Goal: Check status: Check status

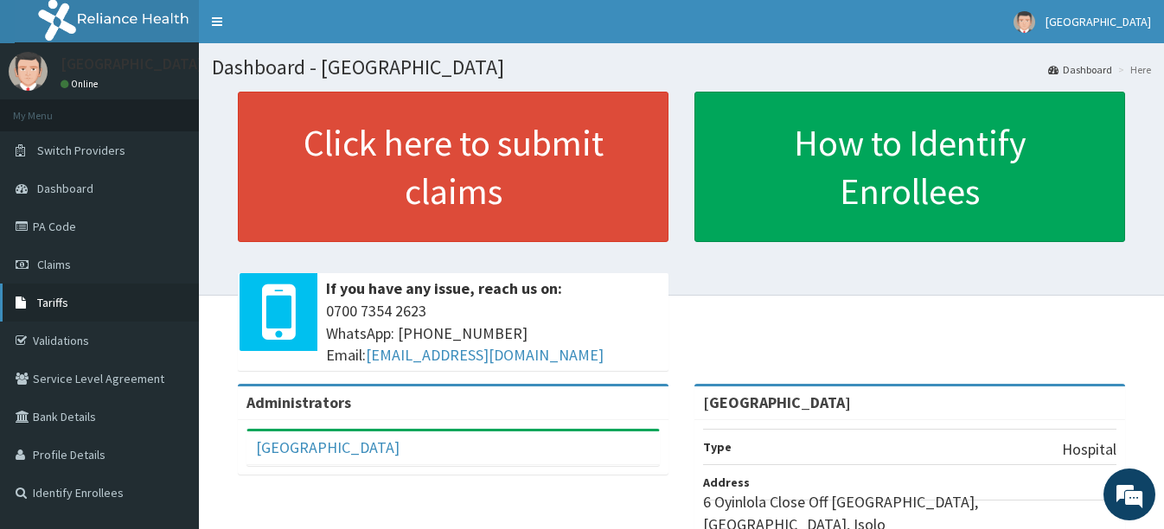
click at [52, 285] on link "Tariffs" at bounding box center [99, 303] width 199 height 38
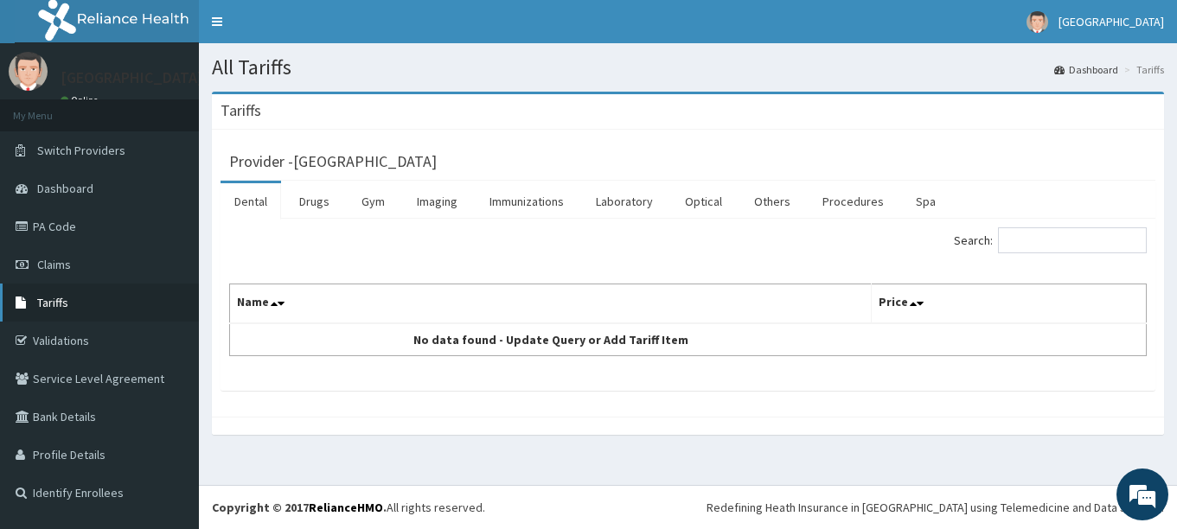
click at [61, 299] on span "Tariffs" at bounding box center [52, 303] width 31 height 16
click at [75, 265] on link "Claims" at bounding box center [99, 265] width 199 height 38
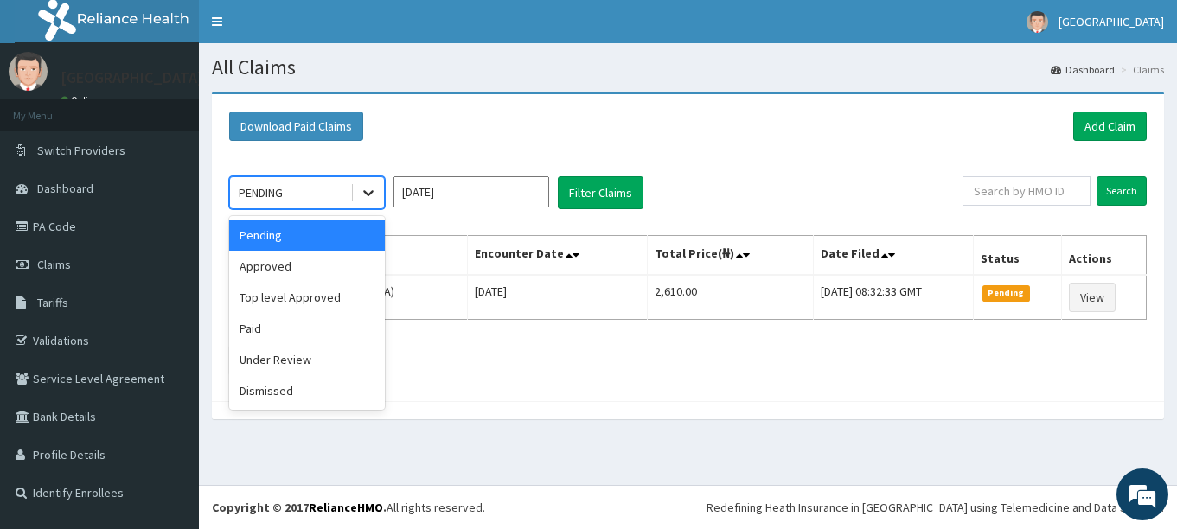
click at [365, 197] on icon at bounding box center [368, 192] width 17 height 17
click at [319, 259] on div "Approved" at bounding box center [307, 266] width 156 height 31
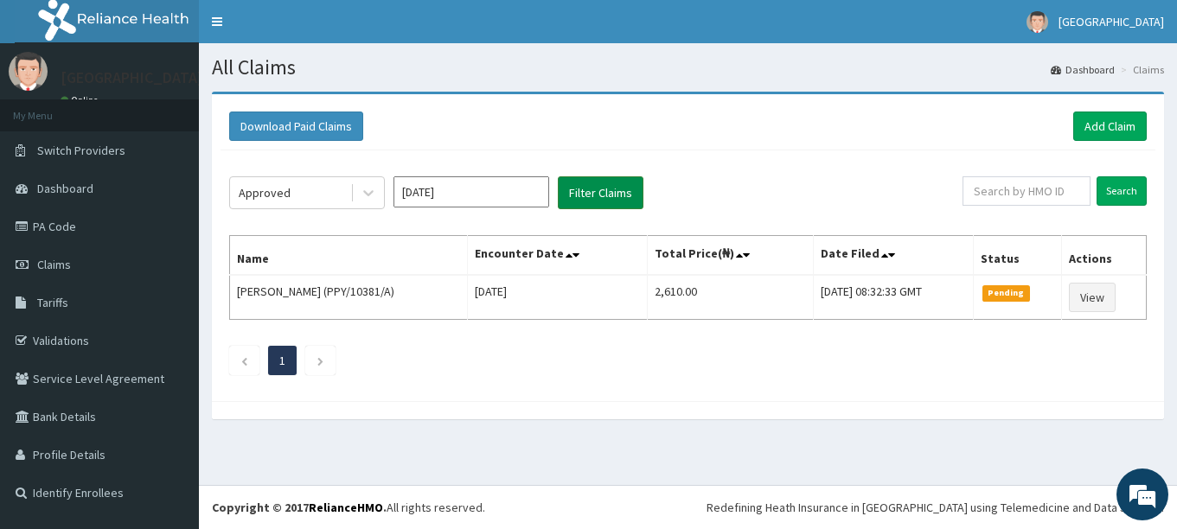
click at [589, 205] on button "Filter Claims" at bounding box center [601, 192] width 86 height 33
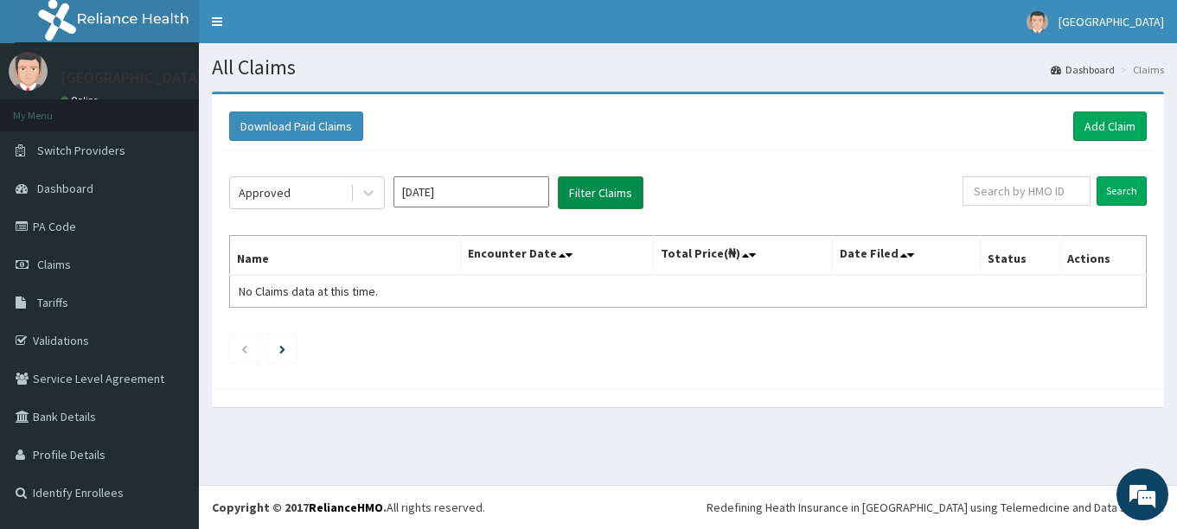
click at [594, 190] on button "Filter Claims" at bounding box center [601, 192] width 86 height 33
click at [1113, 200] on input "Search" at bounding box center [1122, 190] width 50 height 29
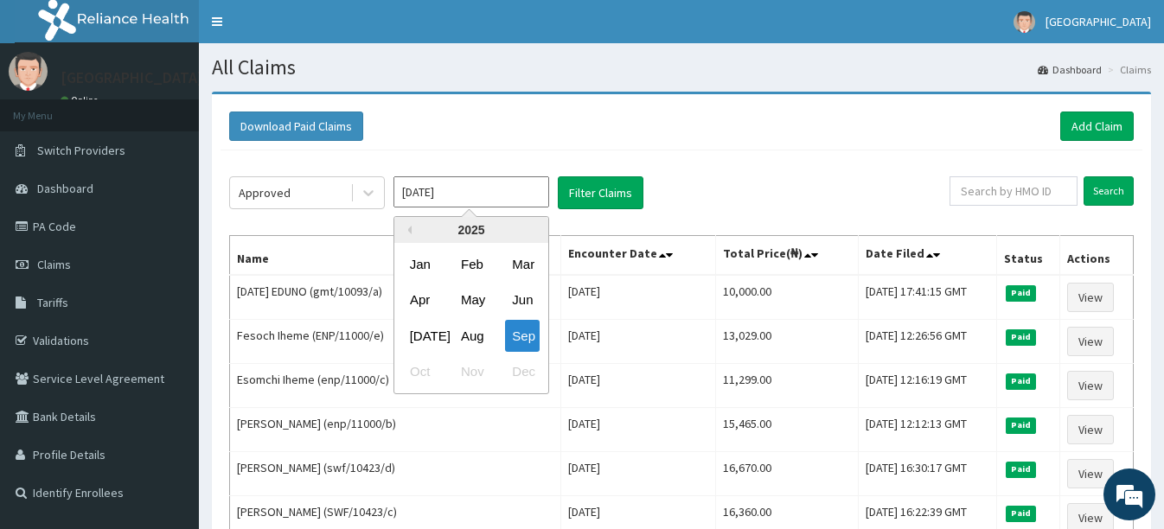
click at [461, 204] on input "[DATE]" at bounding box center [472, 191] width 156 height 31
click at [460, 329] on div "Aug" at bounding box center [471, 336] width 35 height 32
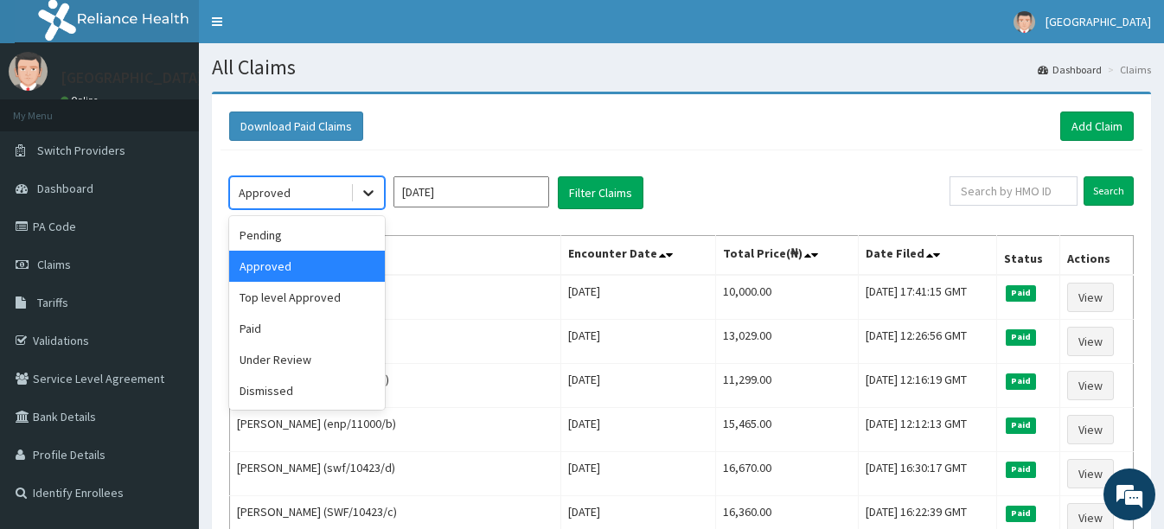
click at [369, 194] on icon at bounding box center [368, 192] width 17 height 17
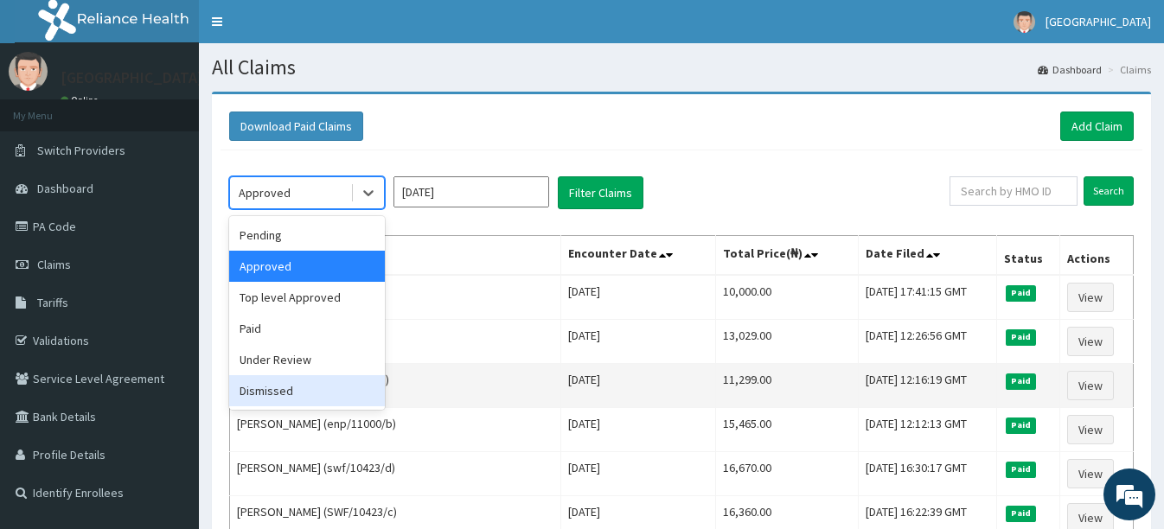
click at [299, 385] on div "Dismissed" at bounding box center [307, 390] width 156 height 31
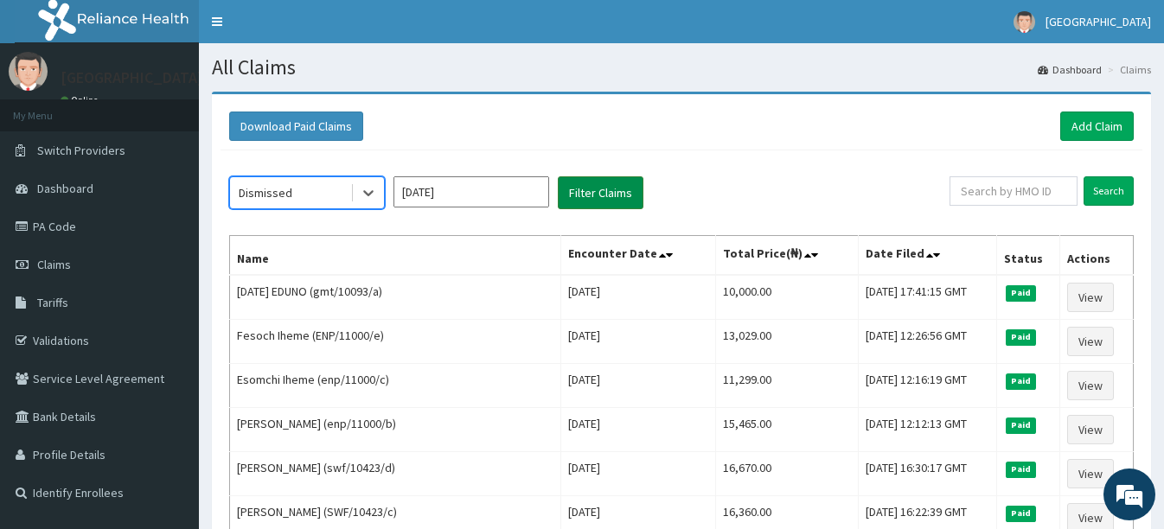
click at [608, 198] on button "Filter Claims" at bounding box center [601, 192] width 86 height 33
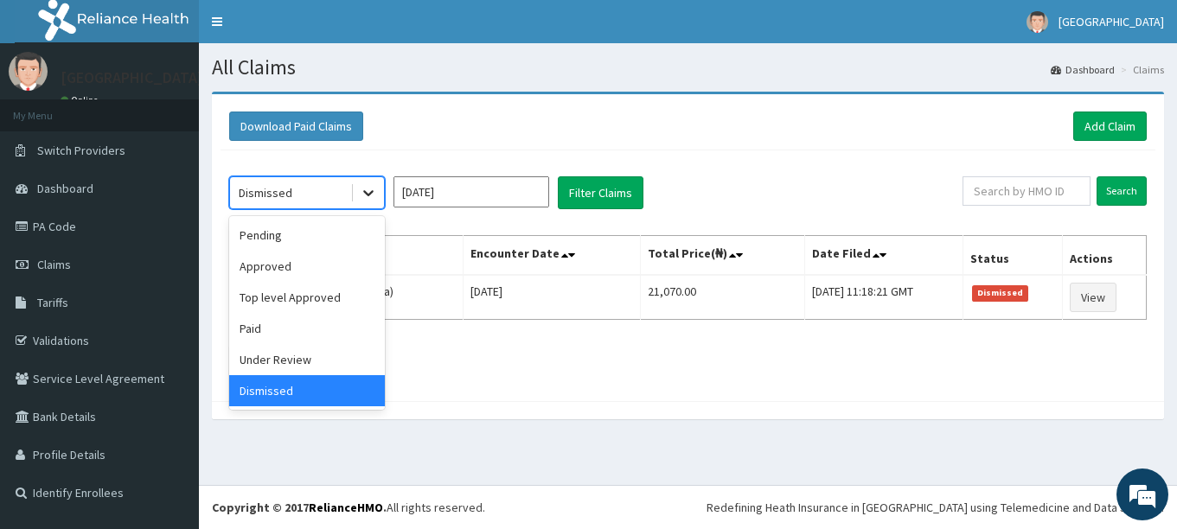
click at [370, 190] on icon at bounding box center [368, 192] width 17 height 17
click at [287, 356] on div "Under Review" at bounding box center [307, 359] width 156 height 31
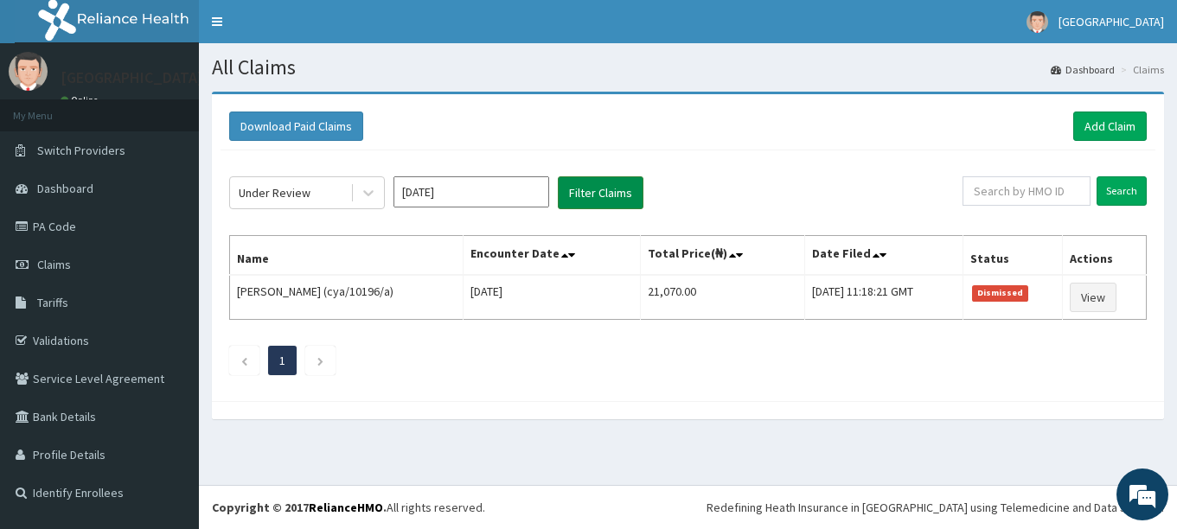
click at [609, 193] on button "Filter Claims" at bounding box center [601, 192] width 86 height 33
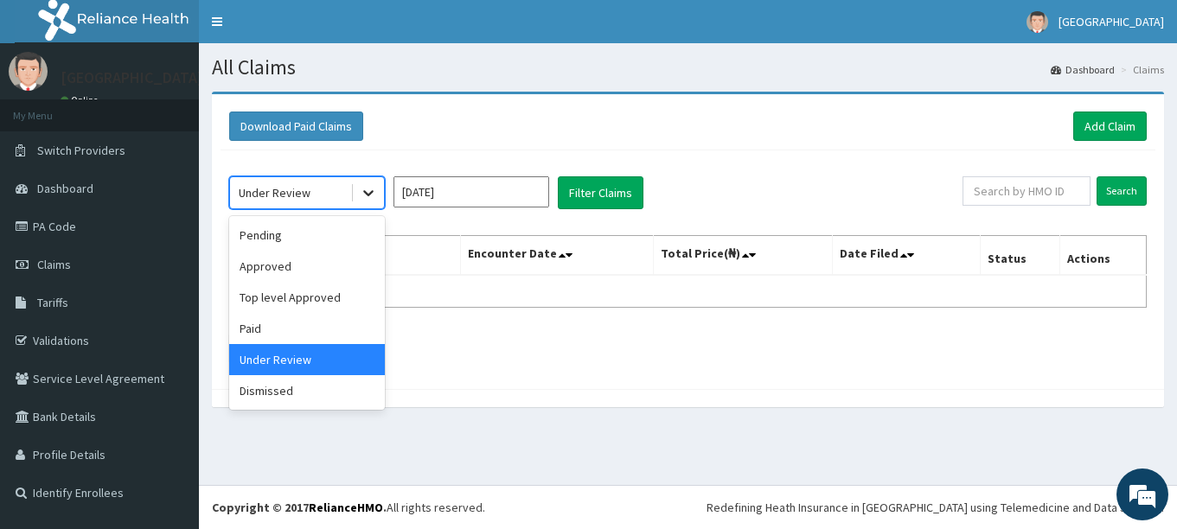
click at [368, 194] on icon at bounding box center [368, 192] width 17 height 17
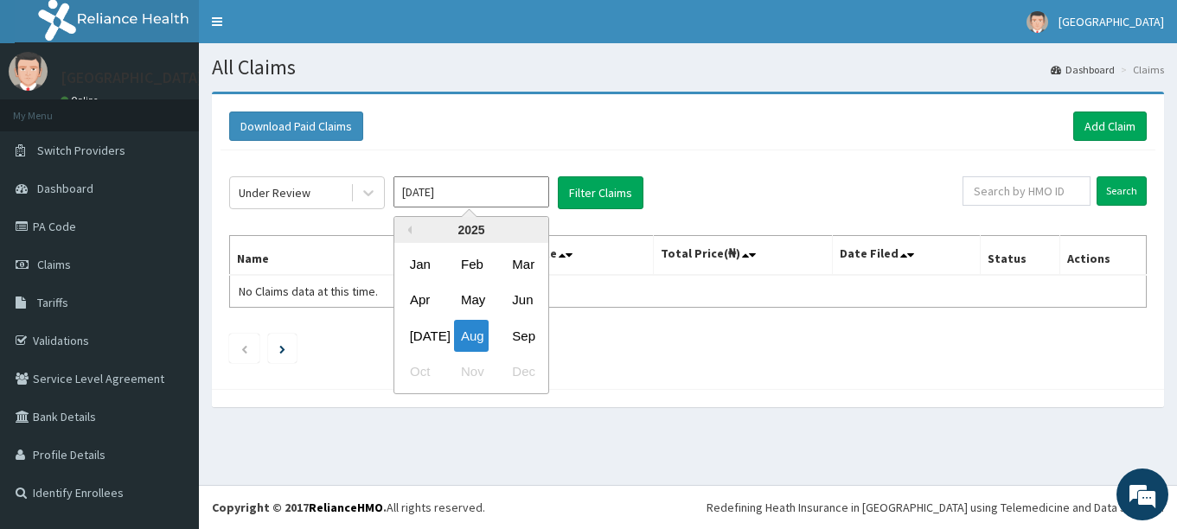
click at [481, 196] on input "[DATE]" at bounding box center [472, 191] width 156 height 31
click at [523, 343] on div "Sep" at bounding box center [522, 336] width 35 height 32
type input "[DATE]"
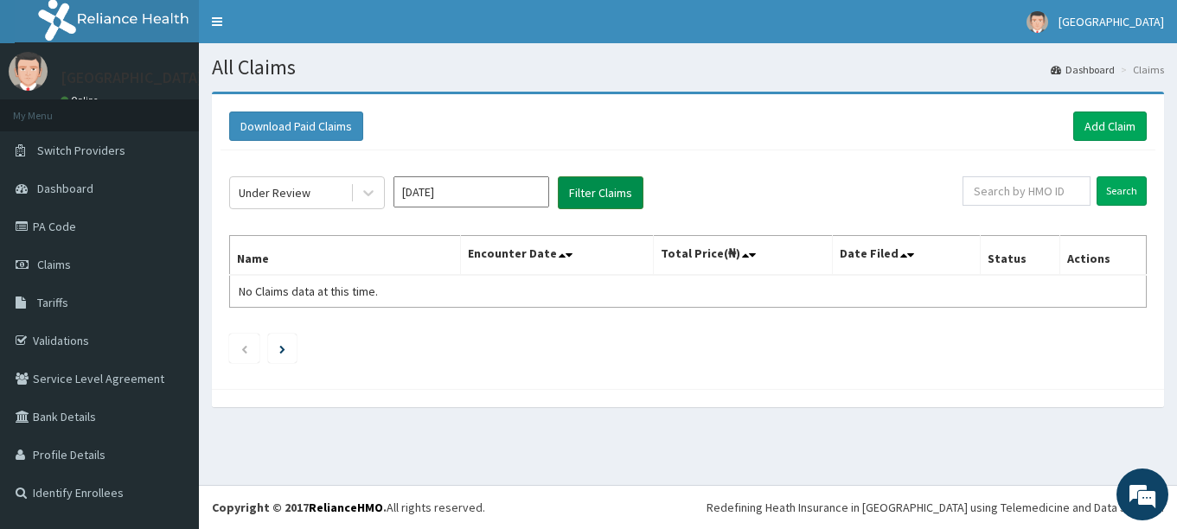
click at [601, 192] on button "Filter Claims" at bounding box center [601, 192] width 86 height 33
click at [592, 192] on button "Filter Claims" at bounding box center [601, 192] width 86 height 33
click at [1132, 196] on input "Search" at bounding box center [1122, 190] width 50 height 29
